Goal: Information Seeking & Learning: Compare options

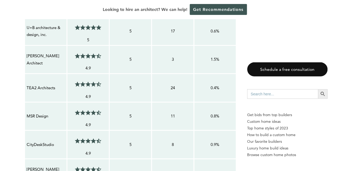
scroll to position [485, 0]
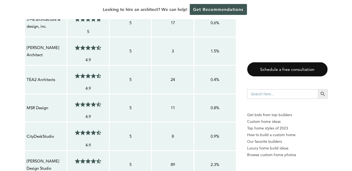
click at [39, 30] on p "U+B architecture & design, inc." at bounding box center [46, 23] width 38 height 14
drag, startPoint x: 62, startPoint y: 73, endPoint x: 25, endPoint y: 63, distance: 38.4
click at [25, 37] on td "U+B architecture & design, inc." at bounding box center [46, 23] width 42 height 28
copy p "U+B architecture & design, inc."
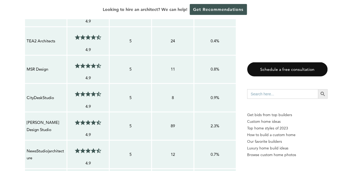
scroll to position [527, 0]
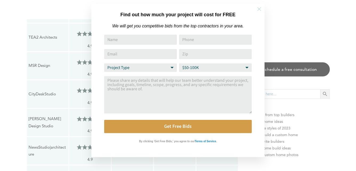
click at [259, 9] on icon at bounding box center [259, 9] width 4 height 4
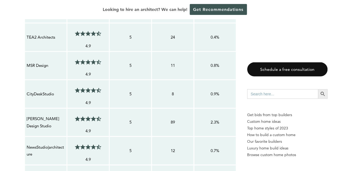
click at [47, 69] on p "MSR Design" at bounding box center [46, 65] width 38 height 7
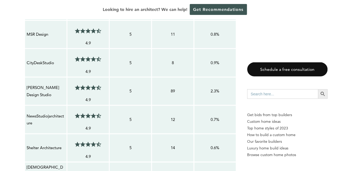
scroll to position [560, 0]
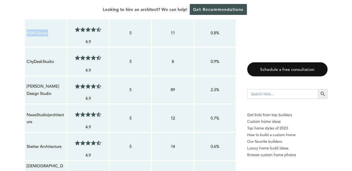
drag, startPoint x: 28, startPoint y: 83, endPoint x: 26, endPoint y: 86, distance: 3.3
click at [26, 37] on div "MSR Design" at bounding box center [45, 32] width 39 height 7
copy p "MSR Design"
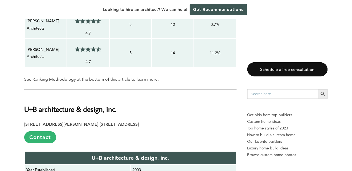
scroll to position [923, 0]
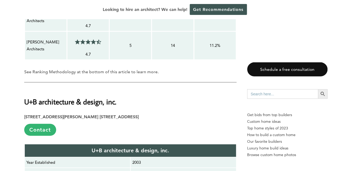
drag, startPoint x: 38, startPoint y: 132, endPoint x: 23, endPoint y: 130, distance: 15.0
click at [36, 53] on p "[PERSON_NAME] Architects" at bounding box center [46, 46] width 38 height 14
drag, startPoint x: 26, startPoint y: 128, endPoint x: 56, endPoint y: 139, distance: 31.8
click at [56, 53] on div "[PERSON_NAME] Architects" at bounding box center [45, 45] width 39 height 15
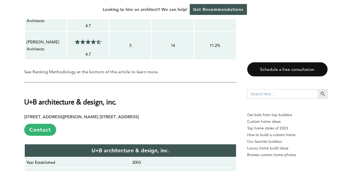
copy p "[PERSON_NAME] Architects"
drag, startPoint x: 63, startPoint y: 105, endPoint x: 27, endPoint y: 98, distance: 36.9
click at [27, 24] on p "[PERSON_NAME] Architects" at bounding box center [46, 17] width 38 height 14
copy p "[PERSON_NAME] Architects"
drag, startPoint x: 34, startPoint y: 73, endPoint x: 26, endPoint y: 63, distance: 12.9
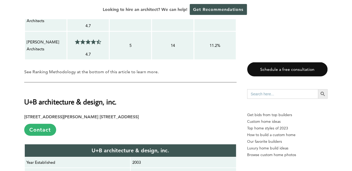
copy p "ALTUS Architecture + Design"
drag, startPoint x: 61, startPoint y: 39, endPoint x: 26, endPoint y: 41, distance: 34.9
copy p "SALA Architects"
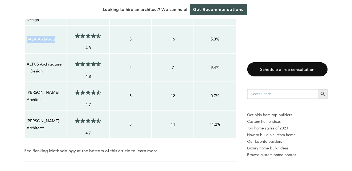
scroll to position [844, 0]
drag, startPoint x: 43, startPoint y: 98, endPoint x: 25, endPoint y: 61, distance: 40.7
click at [25, 25] on td "PLAAD, LLC | Practice of Lasting Art, Architecture & Design" at bounding box center [46, 9] width 42 height 32
copy p "PLAAD, LLC | Practice of Lasting Art, Architecture & Design"
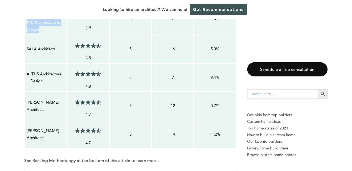
scroll to position [810, 0]
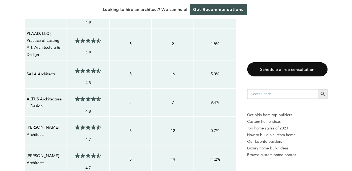
drag, startPoint x: 58, startPoint y: 79, endPoint x: 27, endPoint y: 78, distance: 31.7
click at [27, 17] on p "D/O Architects" at bounding box center [46, 13] width 38 height 7
copy p "D/O Architects"
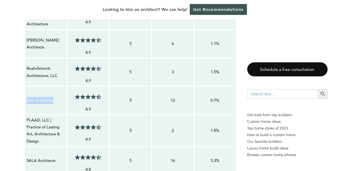
scroll to position [723, 0]
drag, startPoint x: 60, startPoint y: 138, endPoint x: 36, endPoint y: 124, distance: 27.6
click at [26, 87] on td "RoehrSchmitt Architecture, LLC" at bounding box center [46, 72] width 42 height 28
copy p "RoehrSchmitt Architecture, LLC"
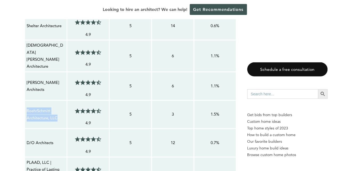
scroll to position [681, 0]
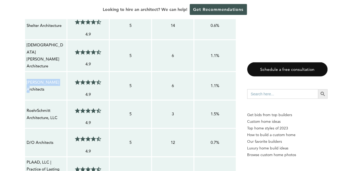
drag, startPoint x: 37, startPoint y: 143, endPoint x: 25, endPoint y: 146, distance: 12.2
click at [25, 100] on td "[PERSON_NAME] Architects" at bounding box center [46, 86] width 42 height 28
copy p "[PERSON_NAME] Architects"
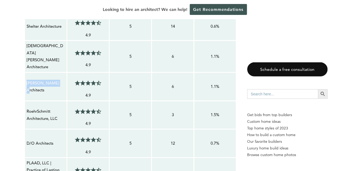
scroll to position [680, 0]
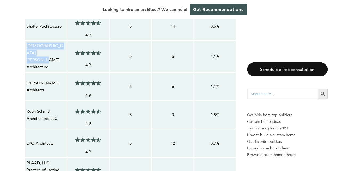
drag, startPoint x: 56, startPoint y: 120, endPoint x: 27, endPoint y: 114, distance: 29.7
click at [27, 71] on p "[DEMOGRAPHIC_DATA][PERSON_NAME] Architecture" at bounding box center [46, 57] width 38 height 28
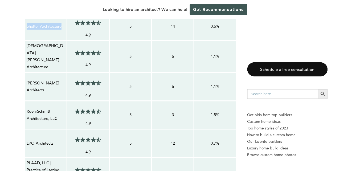
drag, startPoint x: 56, startPoint y: 92, endPoint x: 27, endPoint y: 81, distance: 31.3
click at [27, 30] on p "Shelter Architecture" at bounding box center [46, 26] width 38 height 7
drag, startPoint x: 42, startPoint y: 60, endPoint x: 27, endPoint y: 52, distance: 16.6
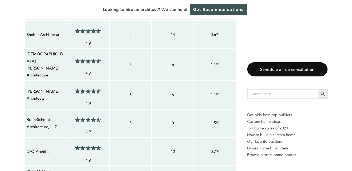
scroll to position [620, 0]
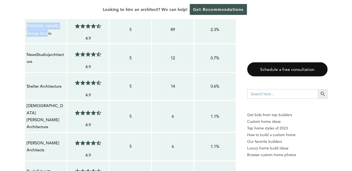
drag, startPoint x: 56, startPoint y: 88, endPoint x: 26, endPoint y: 82, distance: 30.7
click at [26, 37] on div "[PERSON_NAME] Design Studio" at bounding box center [45, 29] width 39 height 15
drag, startPoint x: 61, startPoint y: 56, endPoint x: 27, endPoint y: 54, distance: 35.0
click at [27, 5] on p "CityDeskStudio" at bounding box center [46, 1] width 38 height 7
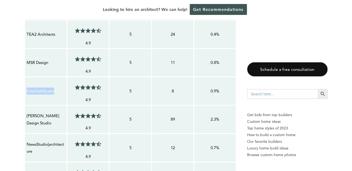
scroll to position [524, 0]
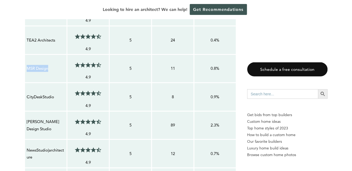
drag, startPoint x: 52, startPoint y: 118, endPoint x: 26, endPoint y: 119, distance: 26.1
click at [26, 83] on td "MSR Design" at bounding box center [46, 68] width 42 height 28
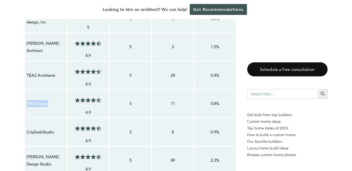
scroll to position [386, 0]
